Goal: Information Seeking & Learning: Learn about a topic

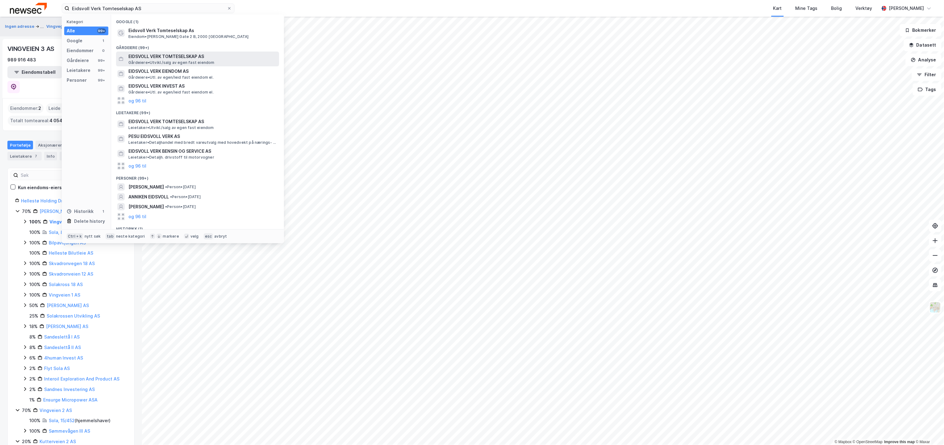
type input "Eidsvoll Verk Tomteselskap AS"
click at [183, 56] on span "EIDSVOLL VERK TOMTESELSKAP AS" at bounding box center [202, 56] width 148 height 7
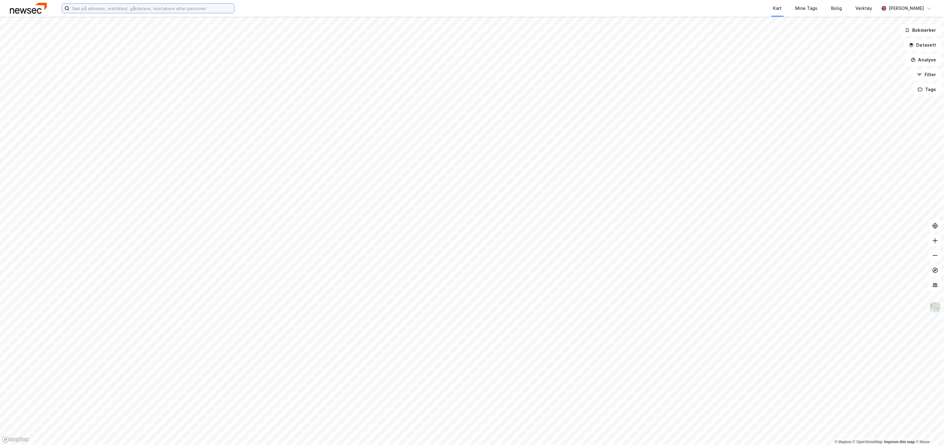
click at [189, 7] on input at bounding box center [151, 8] width 165 height 9
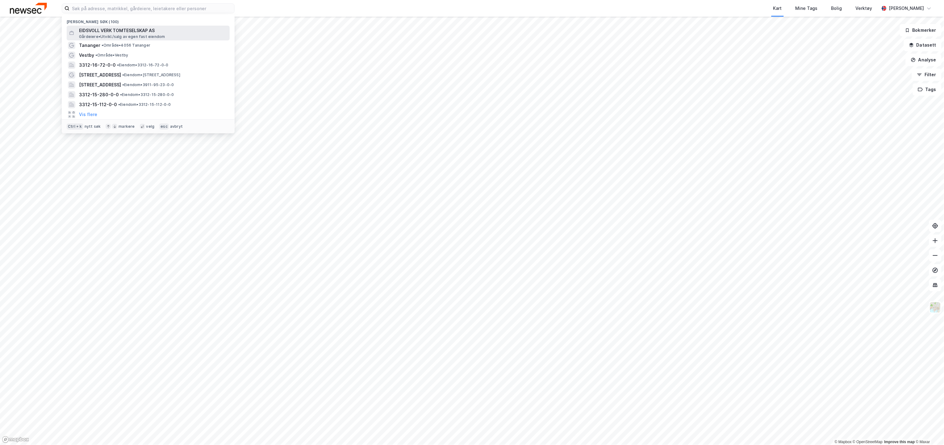
click at [170, 31] on span "EIDSVOLL VERK TOMTESELSKAP AS" at bounding box center [153, 30] width 148 height 7
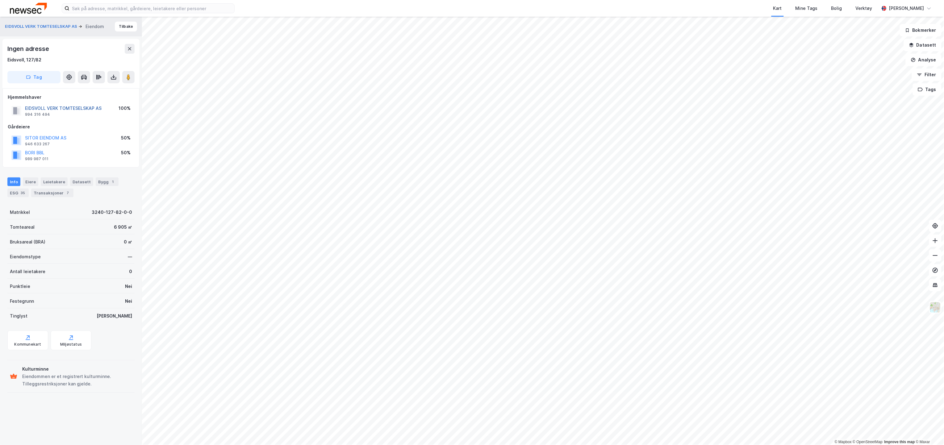
click at [0, 0] on button "EIDSVOLL VERK TOMTESELSKAP AS" at bounding box center [0, 0] width 0 height 0
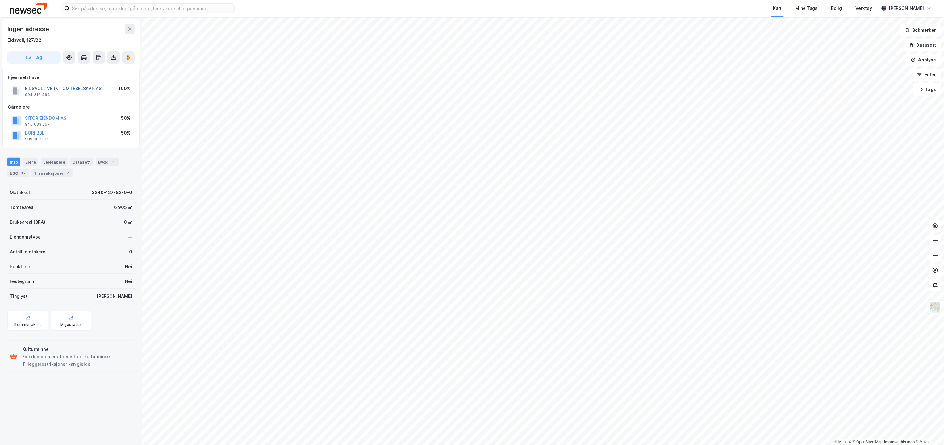
click at [0, 0] on button "EIDSVOLL VERK TOMTESELSKAP AS" at bounding box center [0, 0] width 0 height 0
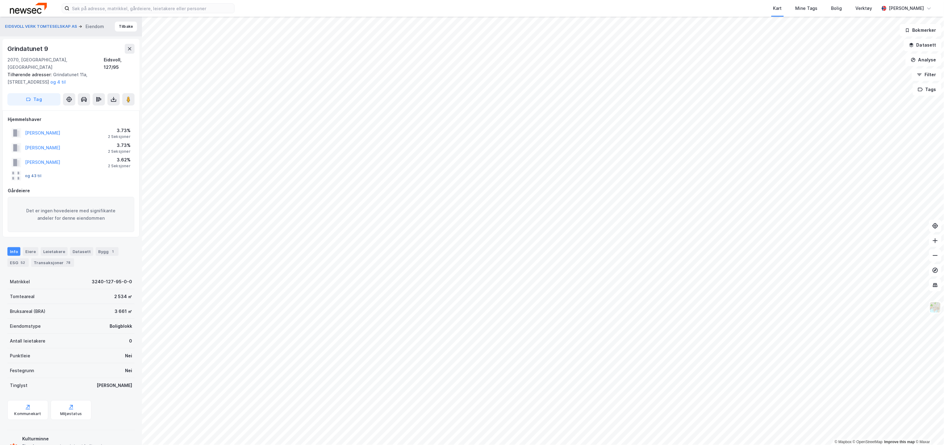
click at [0, 0] on button "og 43 til" at bounding box center [0, 0] width 0 height 0
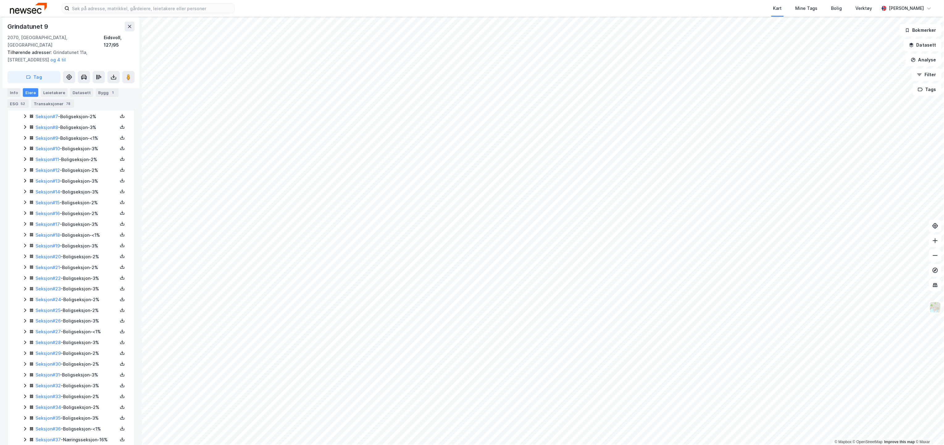
scroll to position [274, 0]
click at [50, 427] on link "Seksjon # 37" at bounding box center [47, 429] width 25 height 5
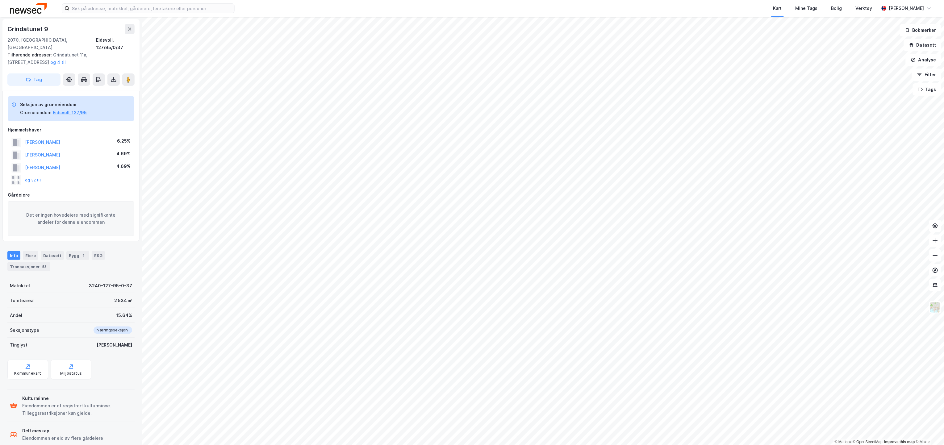
scroll to position [25, 0]
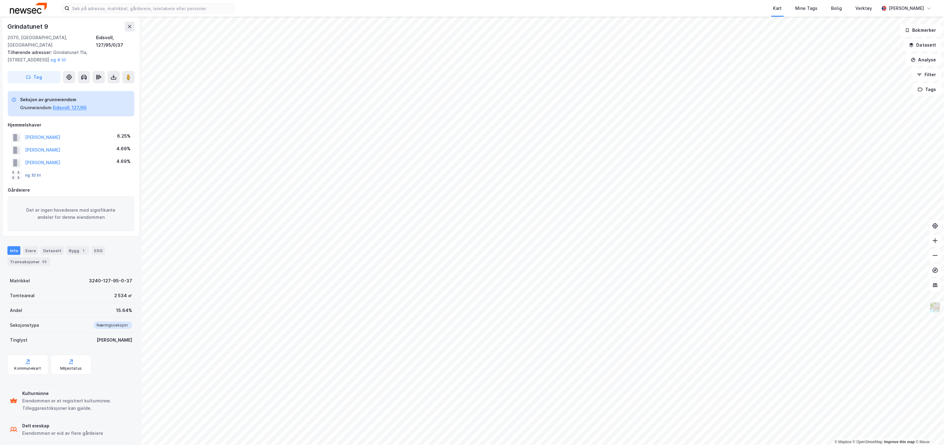
click at [0, 0] on button "og 32 til" at bounding box center [0, 0] width 0 height 0
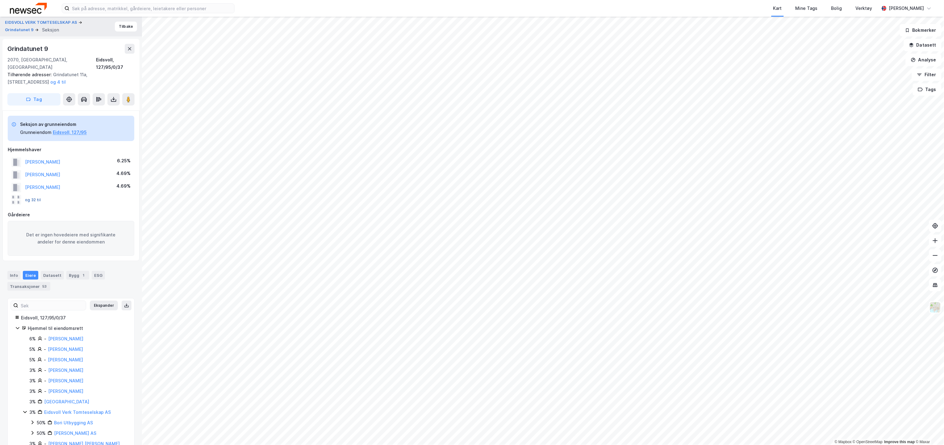
click at [0, 0] on button "og 32 til" at bounding box center [0, 0] width 0 height 0
click at [20, 29] on button "Grindatunet 9" at bounding box center [20, 30] width 30 height 6
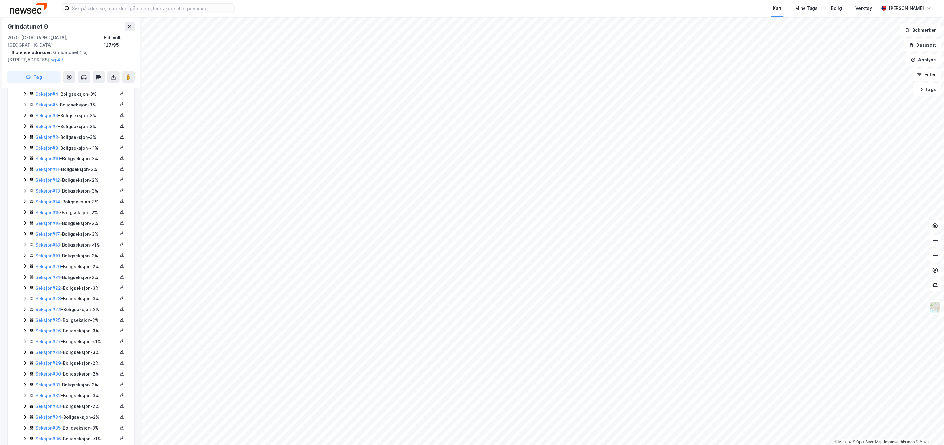
scroll to position [274, 0]
click at [27, 427] on icon at bounding box center [25, 429] width 5 height 5
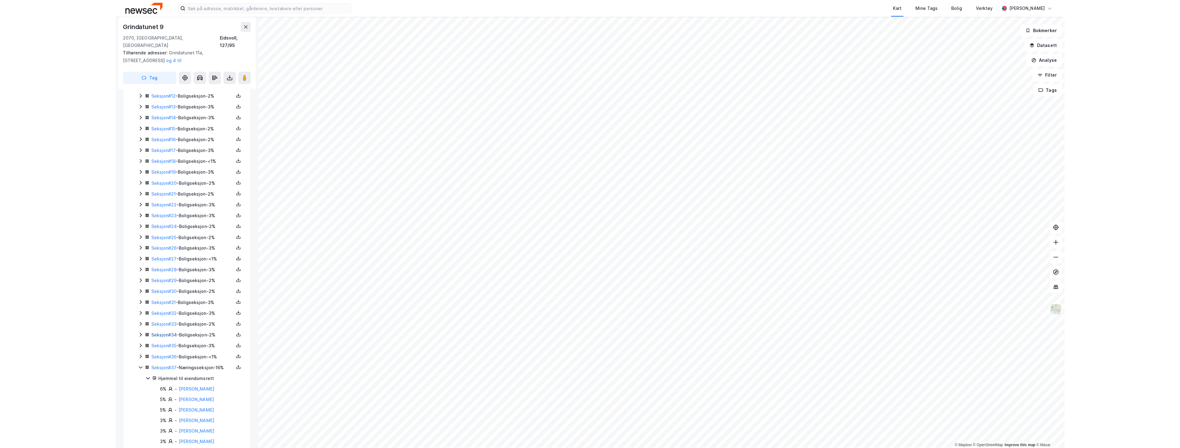
scroll to position [411, 0]
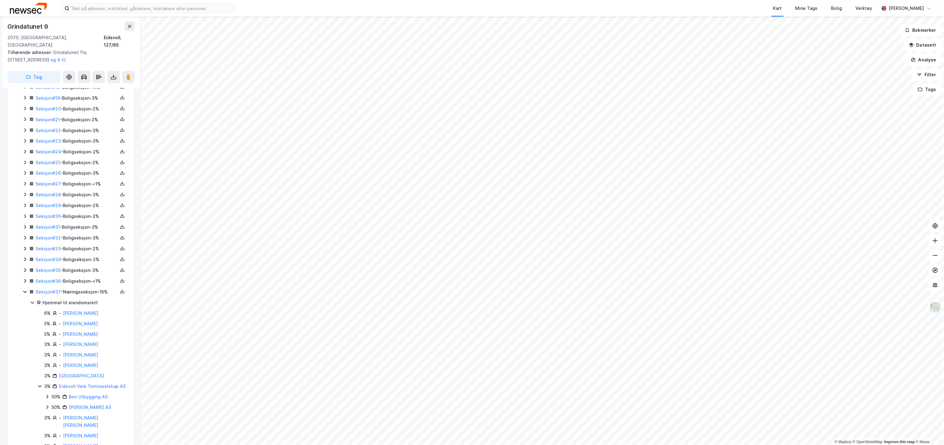
click at [25, 246] on icon at bounding box center [25, 248] width 5 height 5
click at [24, 300] on icon at bounding box center [25, 302] width 5 height 5
click at [25, 289] on icon at bounding box center [25, 291] width 5 height 5
click at [25, 246] on icon at bounding box center [25, 248] width 5 height 5
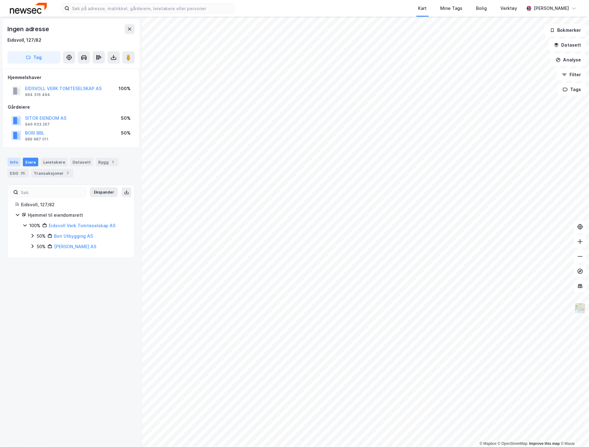
click at [14, 161] on div "Info" at bounding box center [13, 162] width 13 height 9
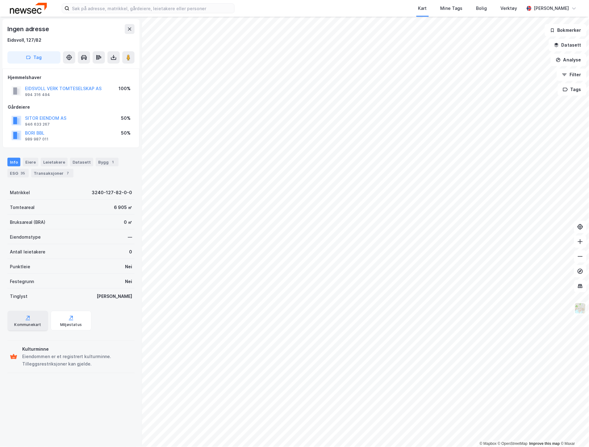
click at [37, 319] on div "Kommunekart" at bounding box center [27, 321] width 41 height 20
